Goal: Book appointment/travel/reservation

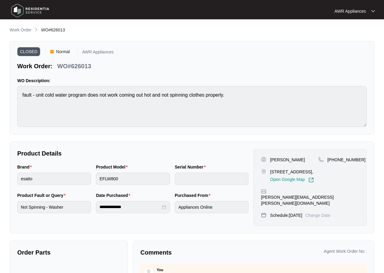
click at [14, 8] on img at bounding box center [30, 11] width 42 height 18
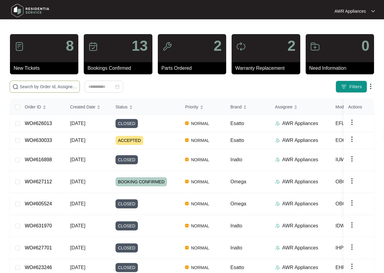
paste input "630033"
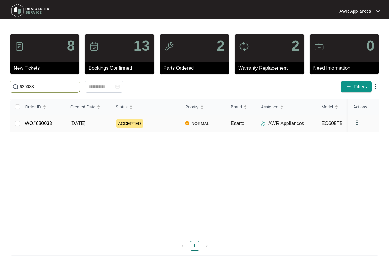
type input "630033"
click at [79, 125] on span "[DATE]" at bounding box center [77, 123] width 15 height 5
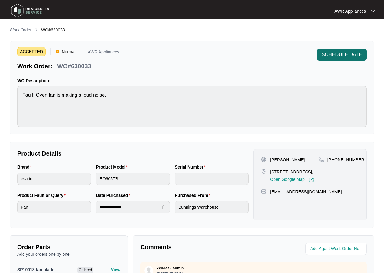
click at [340, 56] on span "SCHEDULE DATE" at bounding box center [342, 54] width 40 height 7
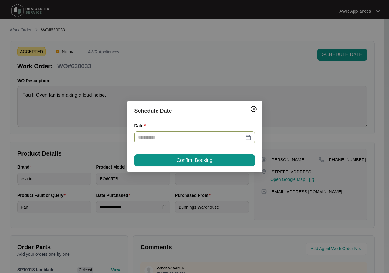
click at [199, 138] on input "Date" at bounding box center [191, 137] width 106 height 7
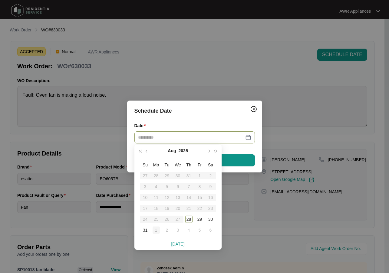
type input "**********"
click at [157, 231] on div "1" at bounding box center [155, 230] width 7 height 7
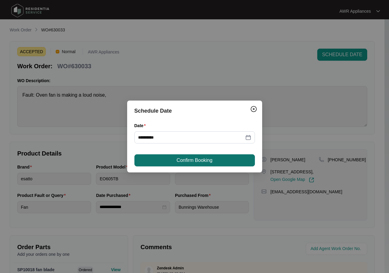
click at [189, 160] on span "Confirm Booking" at bounding box center [194, 160] width 36 height 7
